Goal: Find specific page/section: Find specific page/section

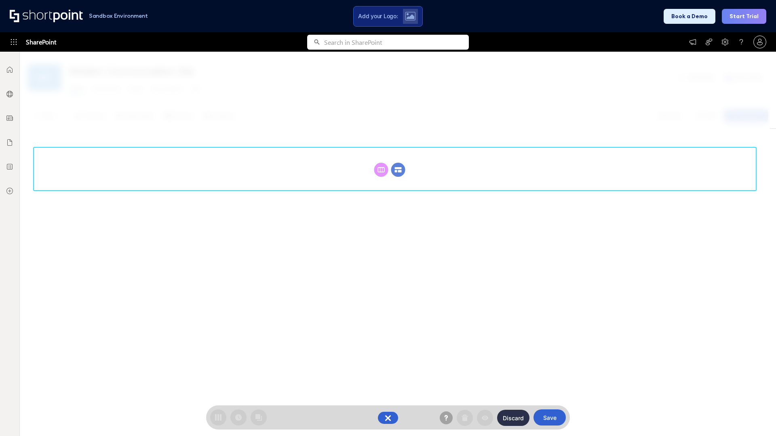
click at [398, 170] on circle at bounding box center [398, 170] width 14 height 14
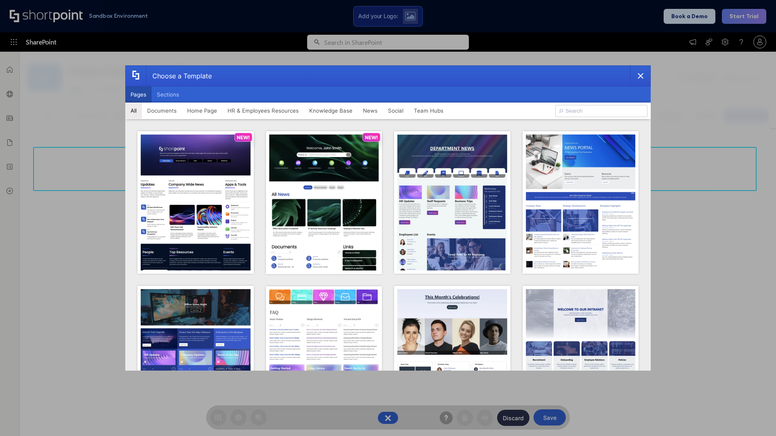
click at [138, 95] on button "Pages" at bounding box center [138, 94] width 26 height 16
type input "HR 7"
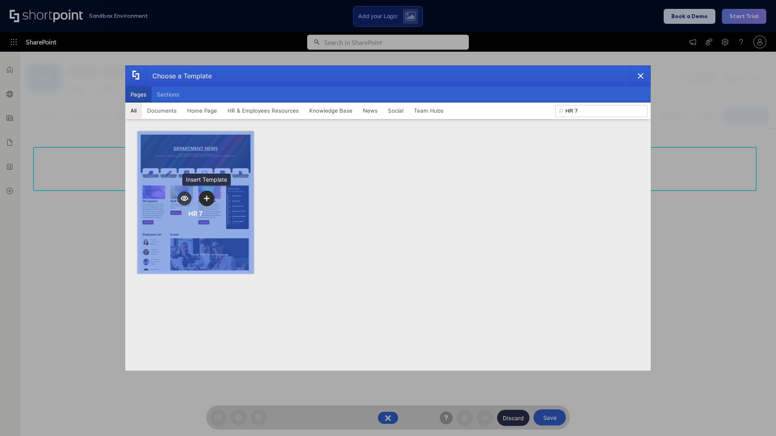
click at [206, 198] on icon "template selector" at bounding box center [207, 199] width 6 height 6
